Goal: Transaction & Acquisition: Obtain resource

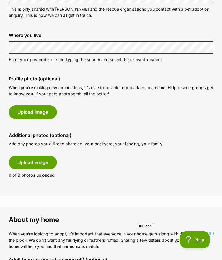
scroll to position [218, 0]
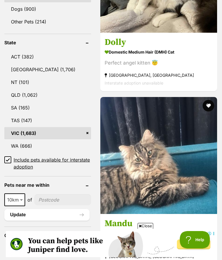
scroll to position [327, 0]
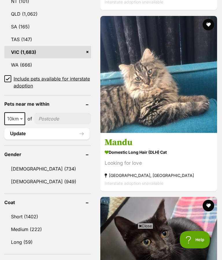
scroll to position [411, 0]
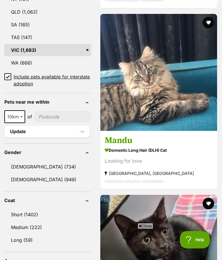
click at [14, 178] on link "[DEMOGRAPHIC_DATA] (949)" at bounding box center [47, 179] width 87 height 12
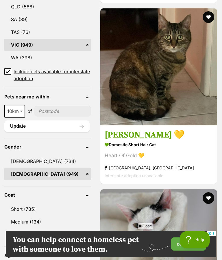
click at [24, 203] on link "Short (785)" at bounding box center [47, 209] width 87 height 12
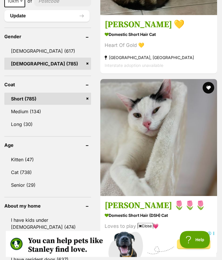
scroll to position [556, 0]
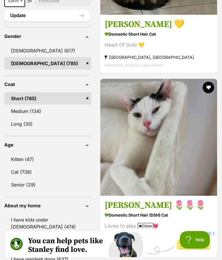
click at [16, 166] on link "Cat (738)" at bounding box center [47, 172] width 87 height 12
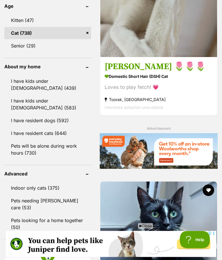
scroll to position [695, 0]
click at [23, 214] on link "Pets looking for a home together (50)" at bounding box center [47, 223] width 87 height 19
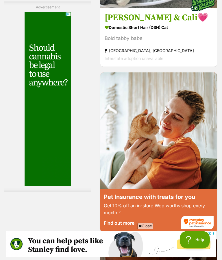
scroll to position [2143, 0]
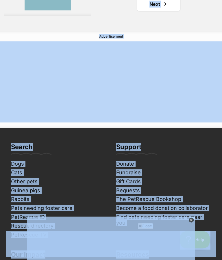
scroll to position [4049, 0]
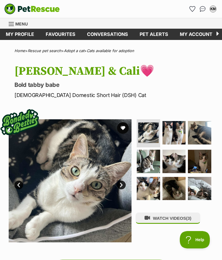
click at [171, 130] on img at bounding box center [174, 132] width 23 height 23
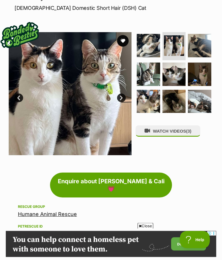
scroll to position [79, 0]
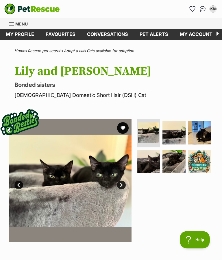
click at [173, 130] on img at bounding box center [174, 132] width 23 height 23
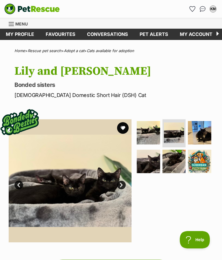
click at [172, 155] on img at bounding box center [174, 161] width 23 height 23
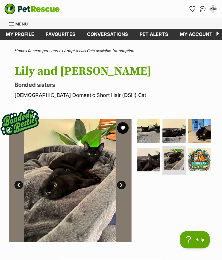
click at [144, 153] on img at bounding box center [148, 159] width 23 height 23
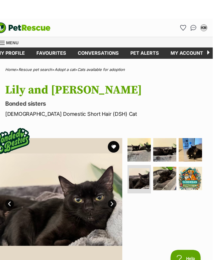
click at [199, 119] on img at bounding box center [199, 130] width 23 height 23
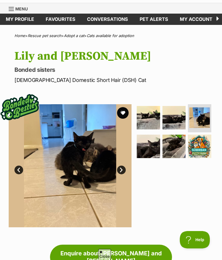
click at [200, 117] on img at bounding box center [199, 117] width 21 height 21
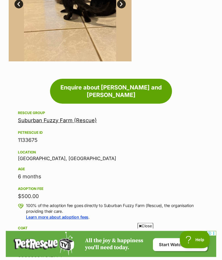
scroll to position [192, 0]
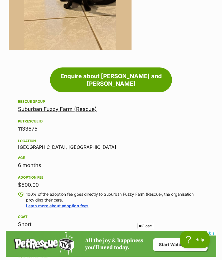
click at [46, 106] on link "Suburban Fuzzy Farm (Rescue)" at bounding box center [57, 109] width 79 height 6
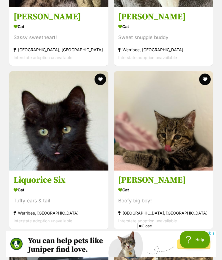
scroll to position [799, 0]
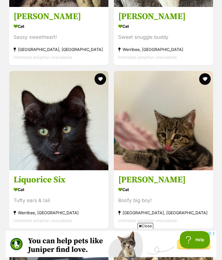
click at [80, 196] on div "Tufty ears & tail" at bounding box center [59, 200] width 91 height 8
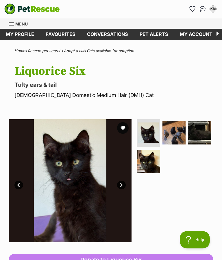
click at [151, 161] on img at bounding box center [148, 161] width 23 height 23
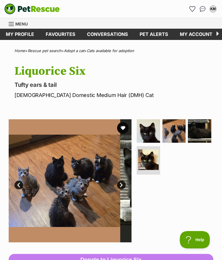
click at [145, 160] on img at bounding box center [148, 159] width 21 height 21
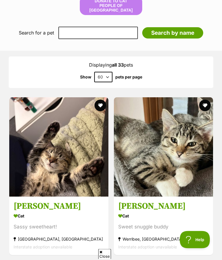
scroll to position [610, 0]
click at [36, 140] on img at bounding box center [58, 146] width 99 height 99
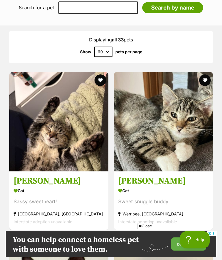
click at [143, 126] on img at bounding box center [163, 121] width 99 height 99
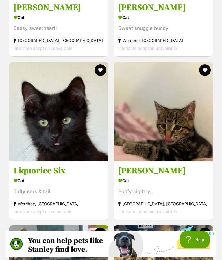
scroll to position [809, 0]
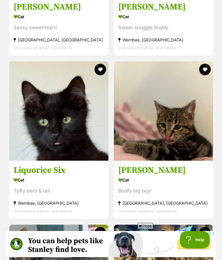
click at [141, 126] on img at bounding box center [163, 110] width 99 height 99
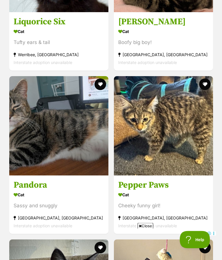
scroll to position [957, 0]
click at [35, 113] on img at bounding box center [58, 125] width 99 height 99
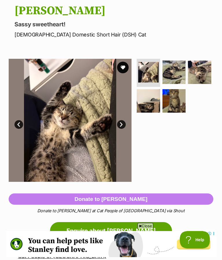
scroll to position [60, 0]
click at [72, 118] on img at bounding box center [70, 120] width 123 height 123
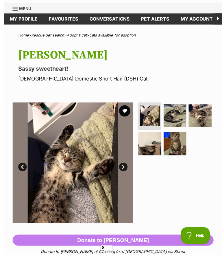
scroll to position [30, 0]
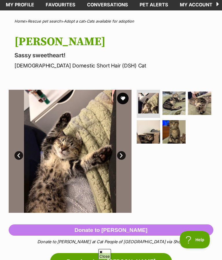
click at [169, 102] on img at bounding box center [174, 102] width 23 height 23
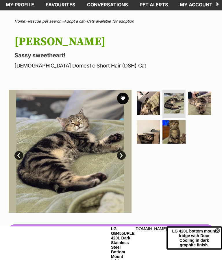
scroll to position [0, 0]
click at [197, 100] on img at bounding box center [199, 102] width 23 height 23
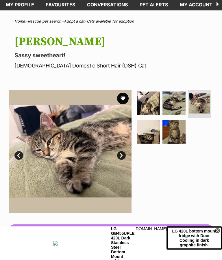
click at [147, 129] on img at bounding box center [148, 131] width 23 height 23
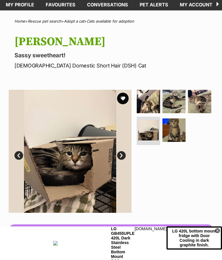
click at [171, 124] on img at bounding box center [174, 129] width 23 height 23
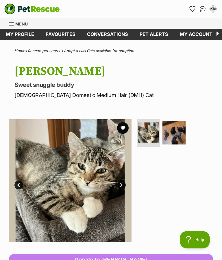
click at [174, 131] on img at bounding box center [174, 132] width 23 height 23
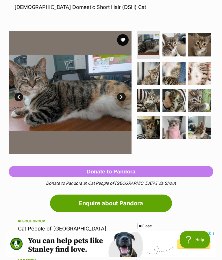
scroll to position [86, 0]
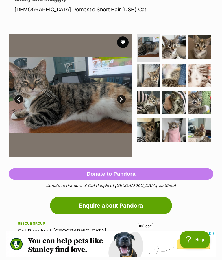
click at [170, 125] on img at bounding box center [174, 129] width 23 height 23
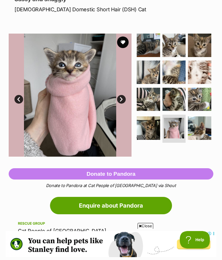
click at [145, 129] on img at bounding box center [148, 127] width 23 height 23
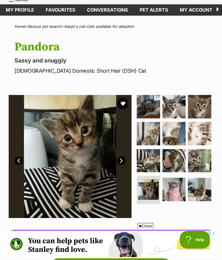
scroll to position [0, 0]
click at [148, 103] on img at bounding box center [148, 106] width 23 height 23
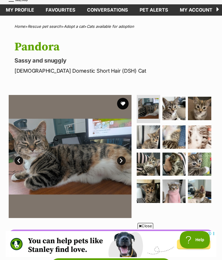
click at [171, 105] on img at bounding box center [174, 108] width 23 height 23
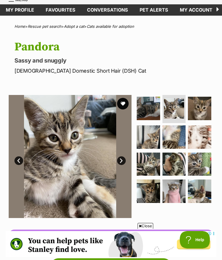
click at [198, 107] on img at bounding box center [199, 108] width 23 height 23
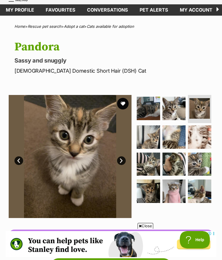
click at [146, 130] on img at bounding box center [148, 136] width 23 height 23
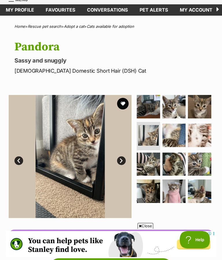
click at [170, 133] on img at bounding box center [174, 134] width 23 height 23
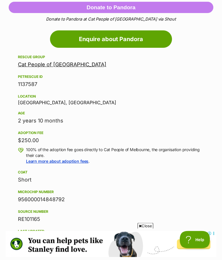
scroll to position [252, 0]
